Goal: Task Accomplishment & Management: Manage account settings

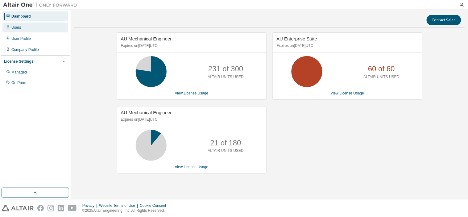
click at [13, 29] on div "Users" at bounding box center [16, 27] width 10 height 5
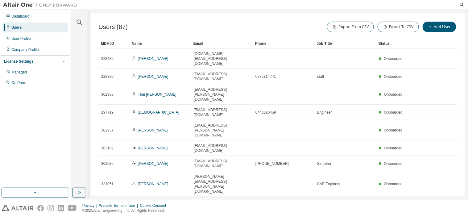
click at [444, 167] on div "Users (87) Import From CSV Export To CSV Add User Clear Load Save Save As Field…" at bounding box center [278, 104] width 374 height 183
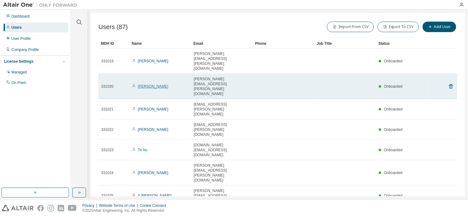
click at [151, 84] on link "[PERSON_NAME]" at bounding box center [153, 86] width 31 height 4
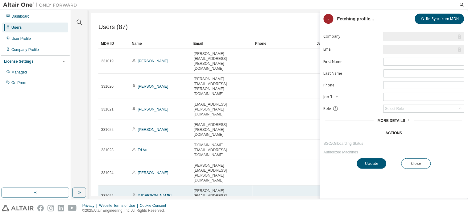
type input "*"
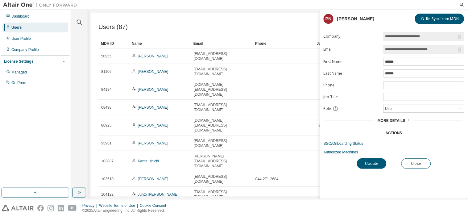
click at [395, 132] on div "Actions" at bounding box center [394, 132] width 17 height 5
click at [390, 119] on span "More Details" at bounding box center [392, 120] width 28 height 4
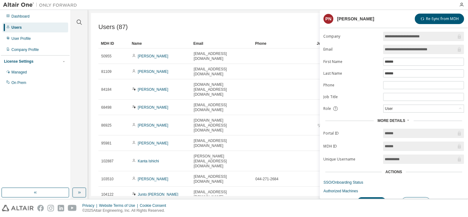
scroll to position [13, 0]
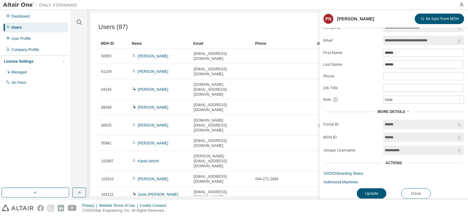
click at [388, 109] on span "More Details" at bounding box center [392, 111] width 28 height 4
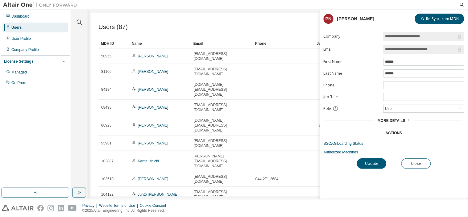
click at [388, 109] on div "User" at bounding box center [389, 108] width 10 height 7
click at [349, 120] on div "More Details" at bounding box center [393, 120] width 137 height 5
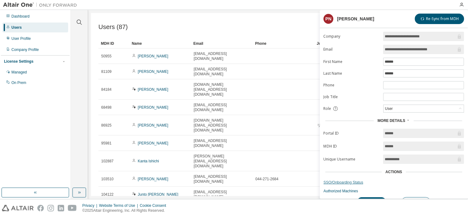
scroll to position [13, 0]
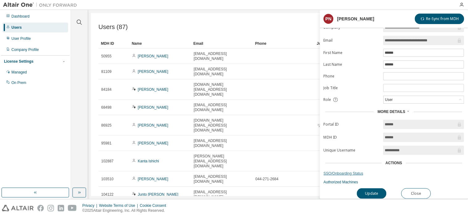
click at [349, 171] on link "SSO/Onboarding Status" at bounding box center [394, 173] width 141 height 5
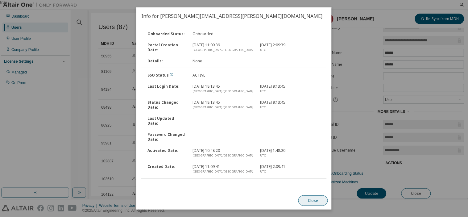
click at [308, 202] on button "Close" at bounding box center [313, 200] width 30 height 10
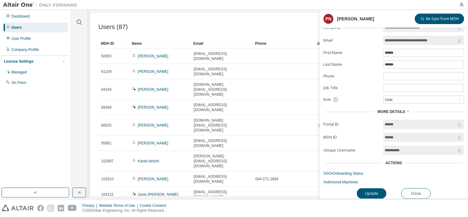
click at [350, 182] on div "**********" at bounding box center [394, 111] width 148 height 176
click at [343, 180] on link "Authorized Machines" at bounding box center [394, 182] width 141 height 5
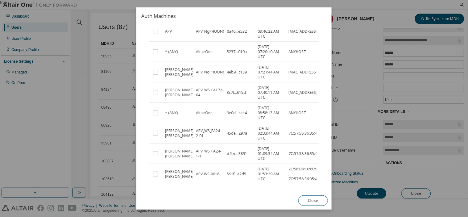
scroll to position [97, 0]
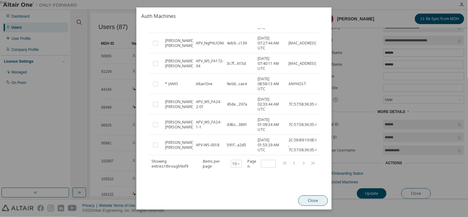
click at [320, 202] on button "Close" at bounding box center [313, 200] width 30 height 10
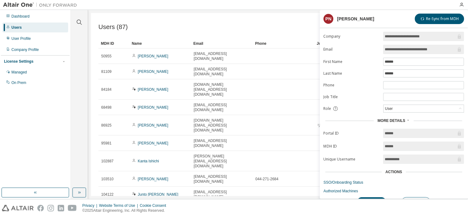
scroll to position [13, 0]
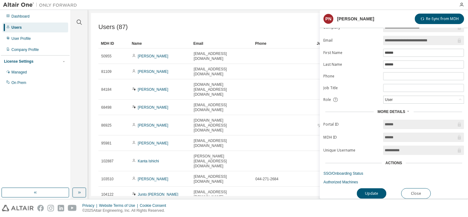
click at [259, 24] on div "Users (87) Import From CSV Export To CSV Add User" at bounding box center [277, 26] width 359 height 13
click at [421, 189] on button "Close" at bounding box center [416, 193] width 30 height 10
